Goal: Task Accomplishment & Management: Complete application form

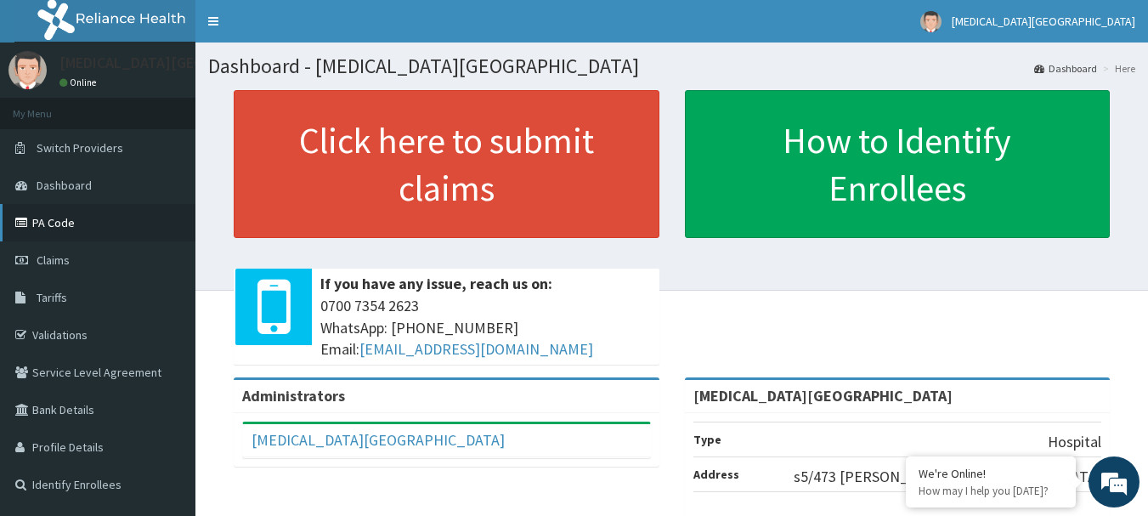
click at [72, 221] on link "PA Code" at bounding box center [98, 222] width 196 height 37
click at [42, 257] on span "Claims" at bounding box center [53, 259] width 33 height 15
click at [65, 216] on link "PA Code" at bounding box center [98, 222] width 196 height 37
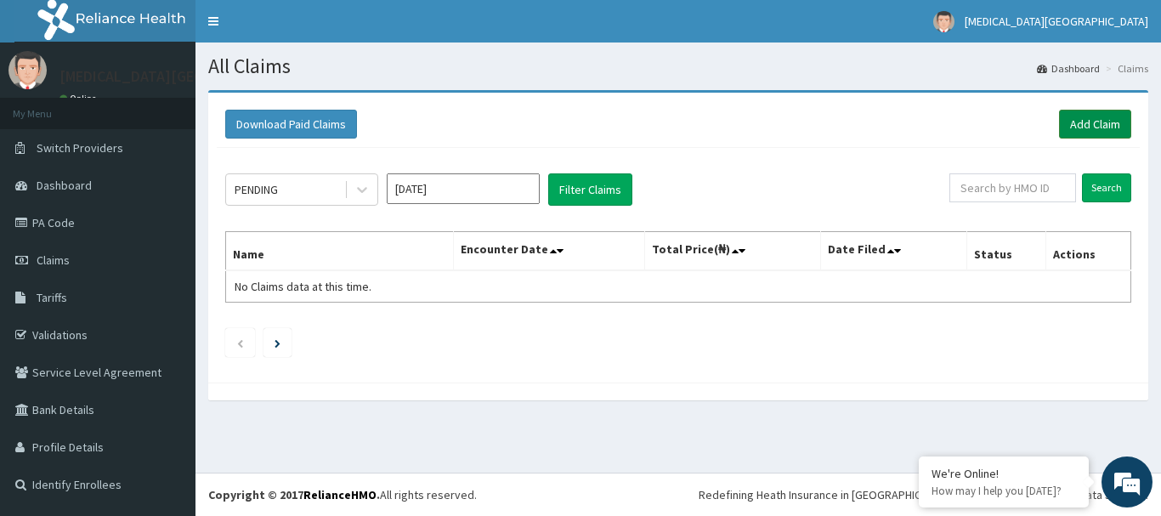
click at [1110, 123] on link "Add Claim" at bounding box center [1095, 124] width 72 height 29
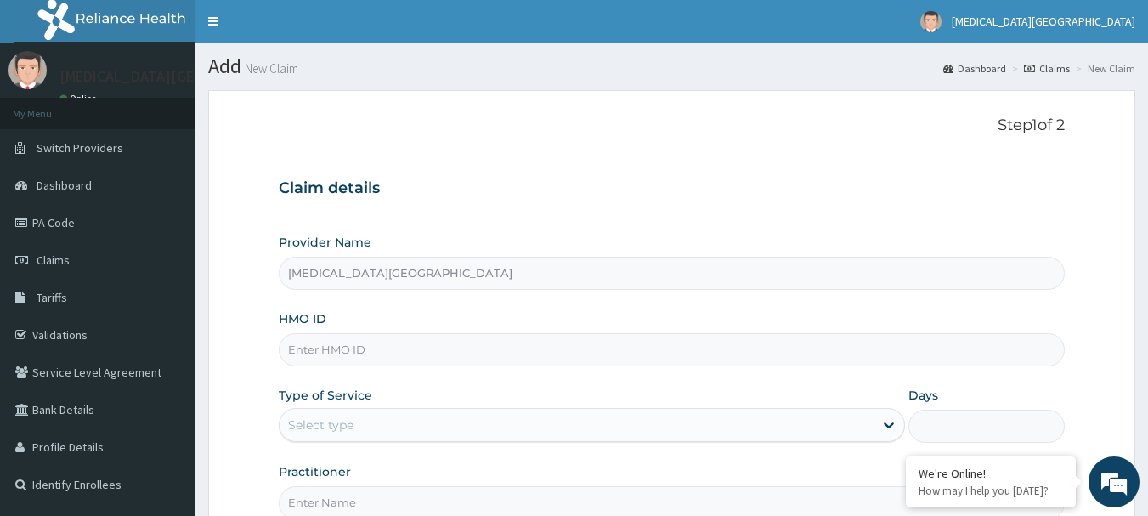
click at [398, 338] on input "HMO ID" at bounding box center [672, 349] width 787 height 33
paste input "EFM/10032/A"
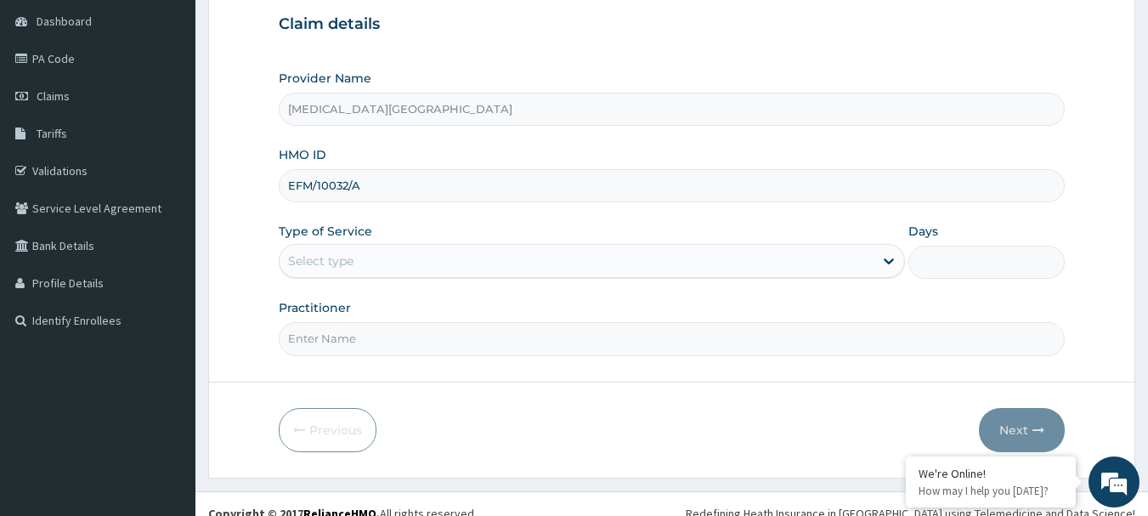
scroll to position [170, 0]
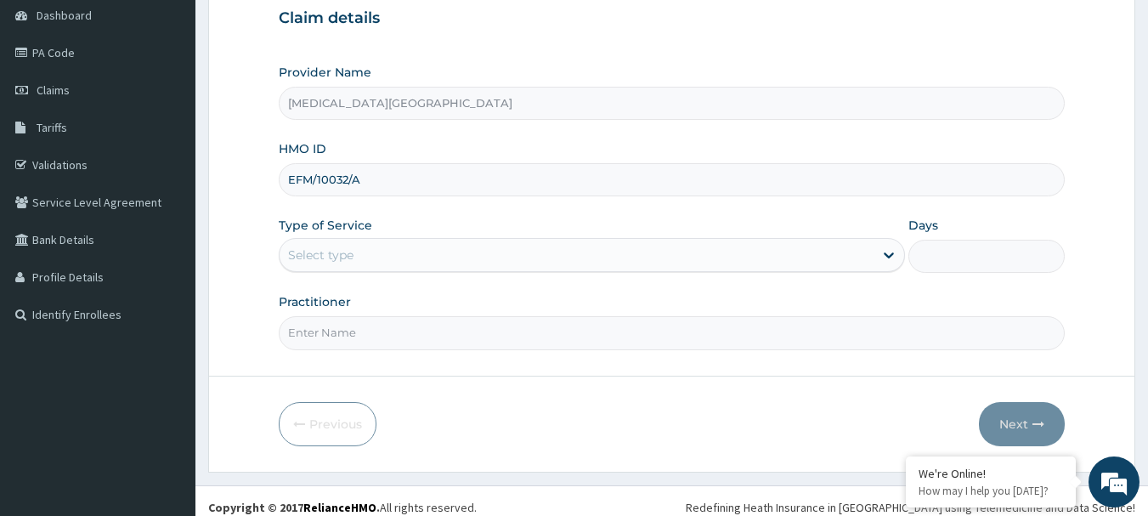
type input "EFM/10032/A"
click at [411, 265] on div "Select type" at bounding box center [577, 254] width 594 height 27
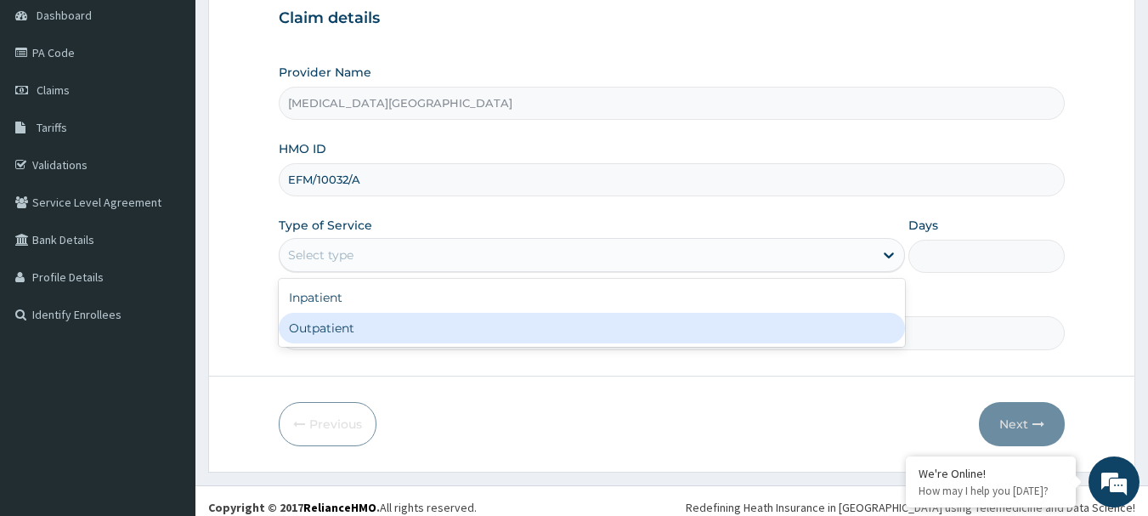
click at [395, 336] on div "Outpatient" at bounding box center [592, 328] width 627 height 31
type input "1"
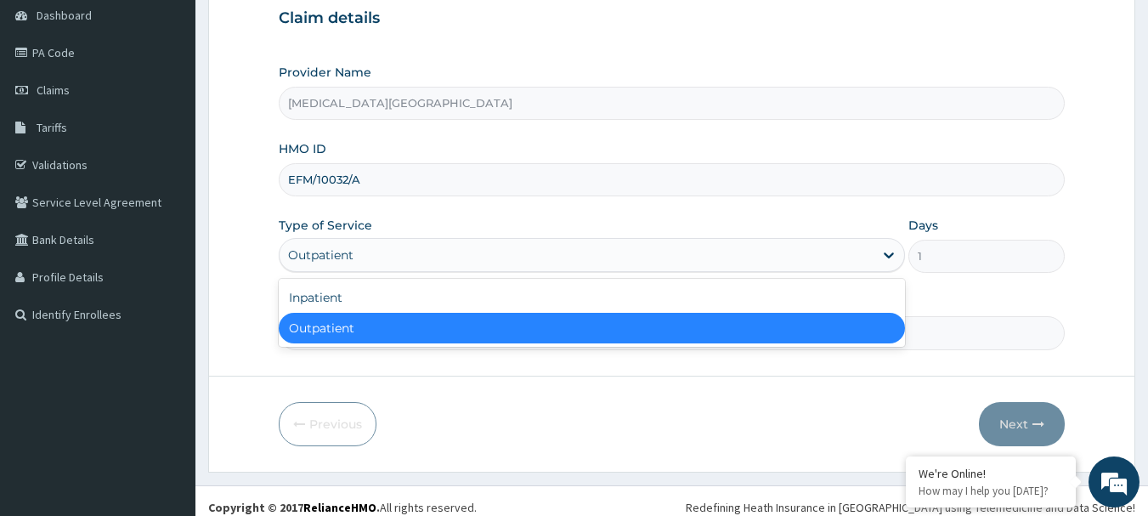
click at [402, 258] on div "Outpatient" at bounding box center [577, 254] width 594 height 27
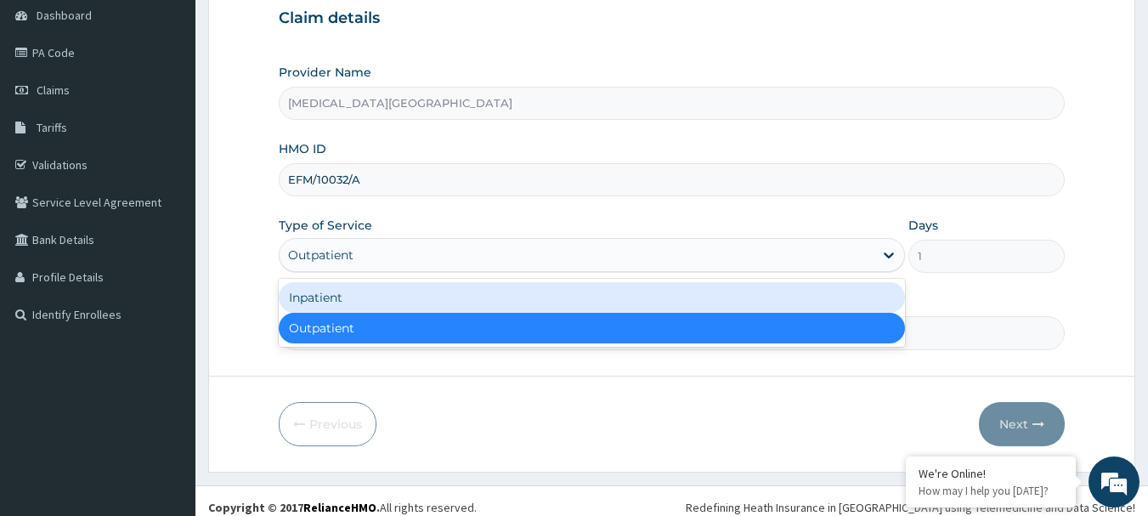
click at [405, 289] on div "Inpatient" at bounding box center [592, 297] width 627 height 31
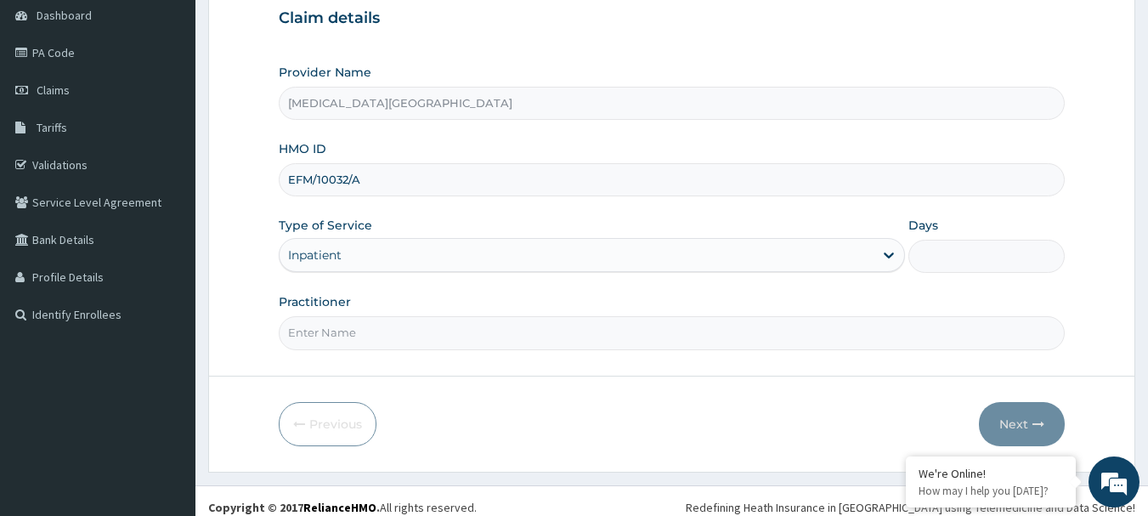
scroll to position [183, 0]
